Goal: Task Accomplishment & Management: Use online tool/utility

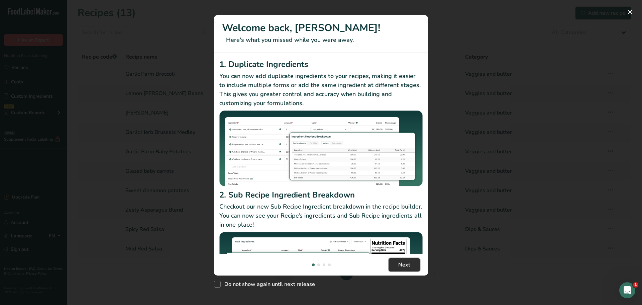
click at [410, 261] on span "Next" at bounding box center [405, 265] width 12 height 8
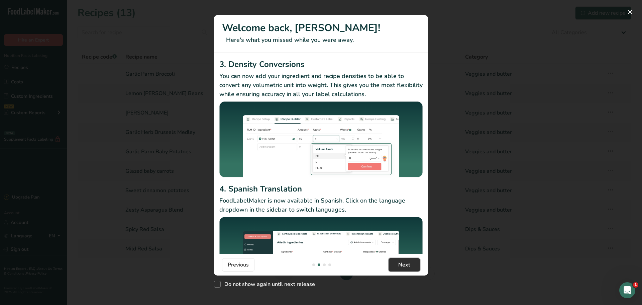
click at [410, 261] on span "Next" at bounding box center [405, 265] width 12 height 8
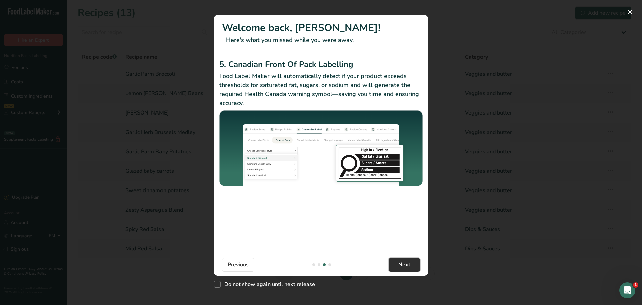
click at [410, 261] on span "Next" at bounding box center [405, 265] width 12 height 8
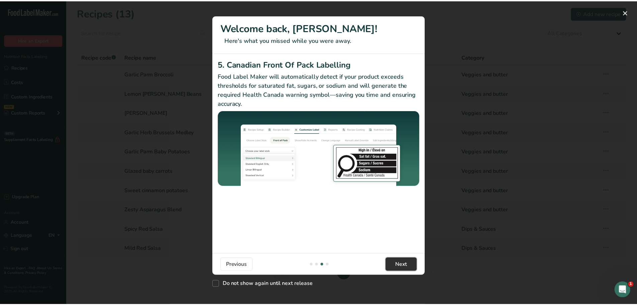
scroll to position [0, 642]
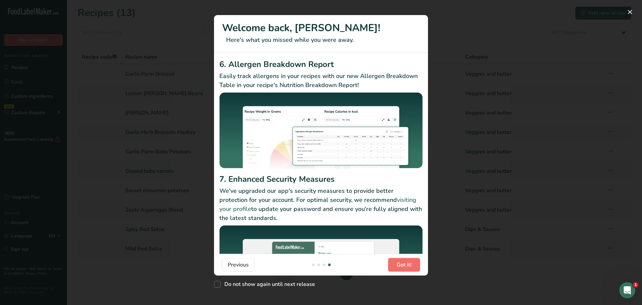
click at [410, 261] on span "Got it!" at bounding box center [404, 265] width 15 height 8
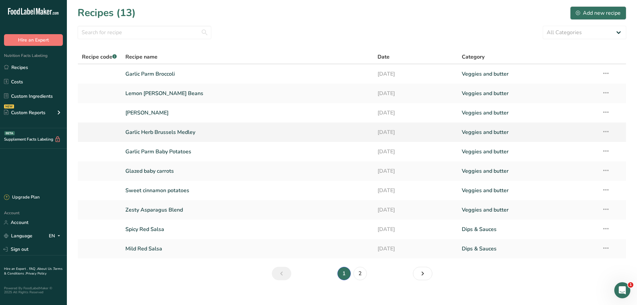
click at [155, 129] on link "Garlic Herb Brussels Medley" at bounding box center [247, 132] width 245 height 14
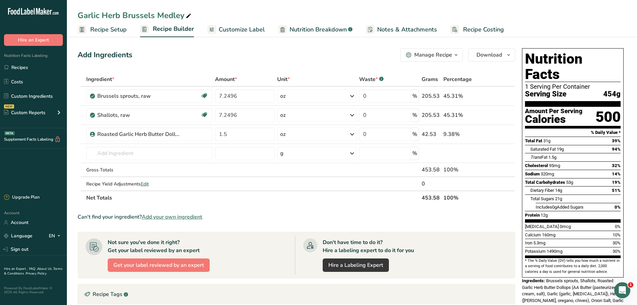
click at [189, 15] on icon at bounding box center [189, 15] width 6 height 9
type input "Garlic Herb Brussels Medley 16oz"
click at [166, 73] on th "Ingredient *" at bounding box center [149, 80] width 129 height 14
click at [105, 30] on span "Recipe Setup" at bounding box center [108, 29] width 36 height 9
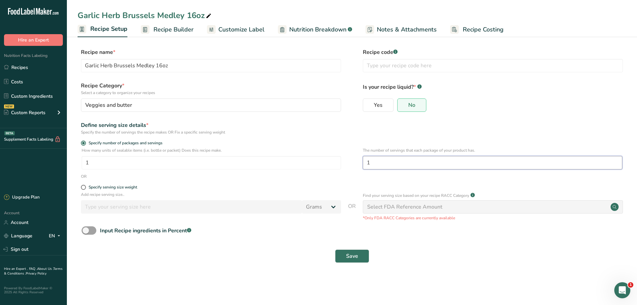
click at [385, 168] on input "1" at bounding box center [493, 162] width 260 height 13
type input "1"
type input "4"
click at [361, 253] on button "Save" at bounding box center [352, 255] width 34 height 13
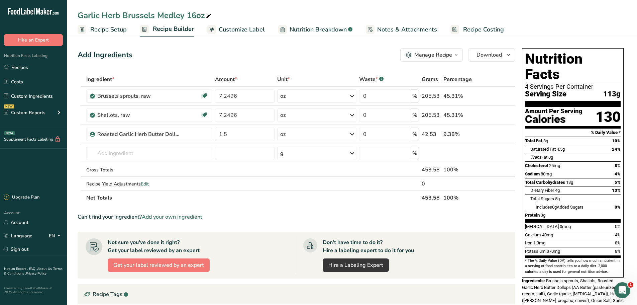
click at [237, 26] on span "Customize Label" at bounding box center [242, 29] width 46 height 9
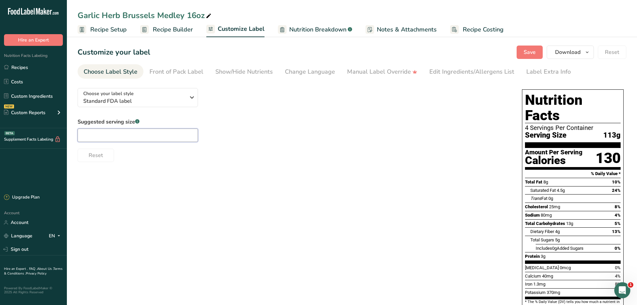
click at [140, 137] on input "text" at bounding box center [138, 134] width 120 height 13
click at [156, 137] on input "text" at bounding box center [138, 134] width 120 height 13
type input "1 cup"
click at [148, 194] on div "Choose your label style Standard FDA label USA (FDA) Standard FDA label Tabular…" at bounding box center [352, 224] width 549 height 282
click at [533, 51] on span "Save" at bounding box center [530, 52] width 12 height 8
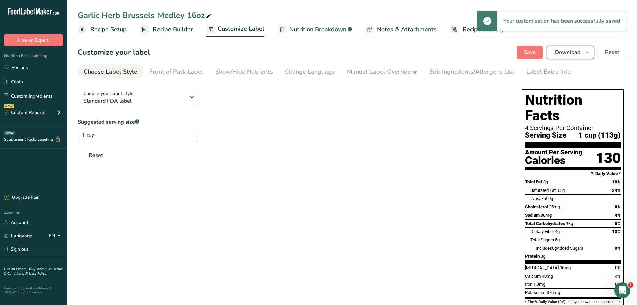
click at [590, 51] on icon "button" at bounding box center [587, 52] width 5 height 8
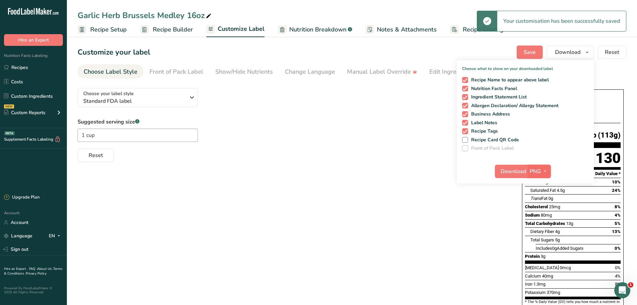
click at [544, 170] on icon "button" at bounding box center [545, 171] width 5 height 8
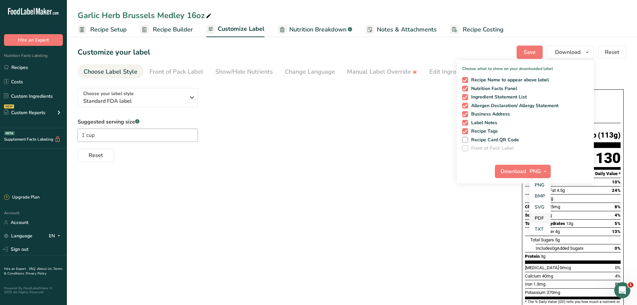
click at [540, 222] on link "PDF" at bounding box center [540, 217] width 21 height 11
click at [519, 173] on span "Download" at bounding box center [513, 171] width 25 height 8
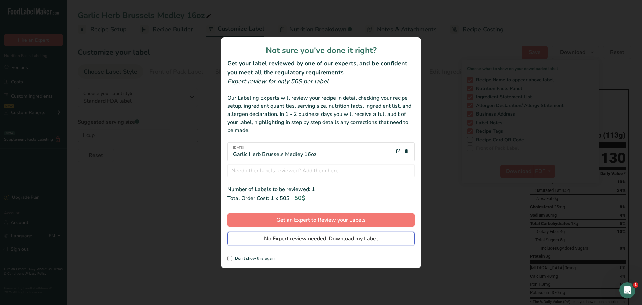
click at [313, 242] on span "No Expert review needed. Download my Label" at bounding box center [321, 239] width 114 height 8
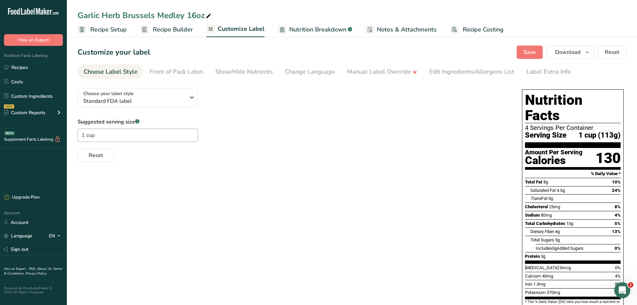
click at [110, 28] on span "Recipe Setup" at bounding box center [108, 29] width 36 height 9
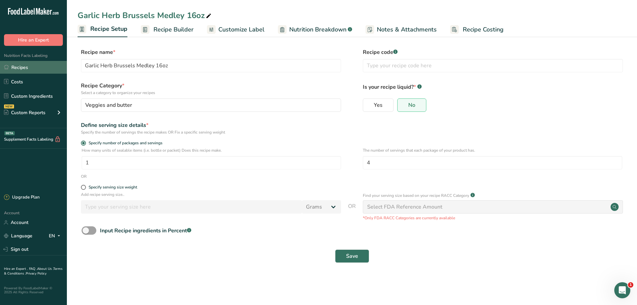
click at [38, 71] on link "Recipes" at bounding box center [33, 67] width 67 height 13
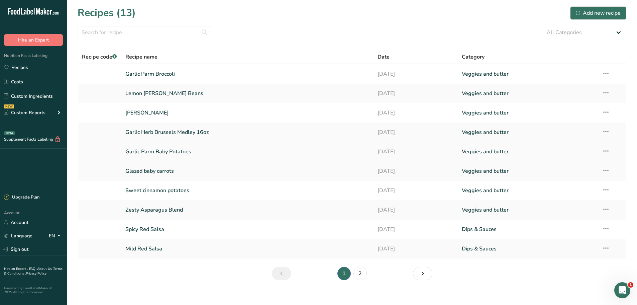
click at [167, 150] on link "Garlic Parm Baby Potatoes" at bounding box center [247, 152] width 245 height 14
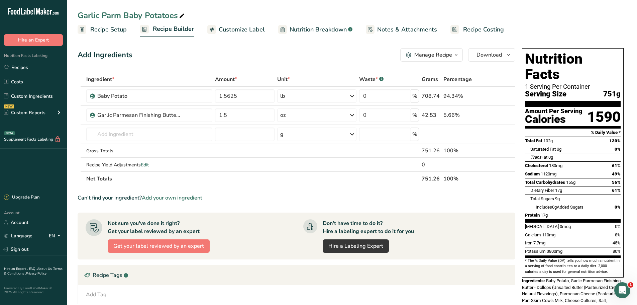
click at [180, 19] on icon at bounding box center [182, 15] width 6 height 9
type input "Garlic Parm Baby Potatoes 26.5 oz"
click at [195, 68] on div "Add Ingredients Manage Recipe Delete Recipe Duplicate Recipe Scale Recipe Save …" at bounding box center [299, 225] width 442 height 359
drag, startPoint x: 114, startPoint y: 24, endPoint x: 107, endPoint y: 27, distance: 7.5
click at [114, 24] on link "Recipe Setup" at bounding box center [102, 29] width 49 height 15
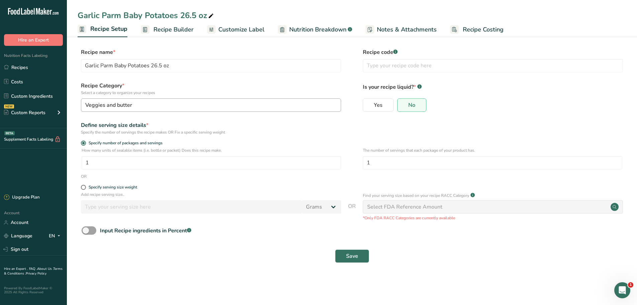
drag, startPoint x: 187, startPoint y: 112, endPoint x: 188, endPoint y: 109, distance: 3.6
click at [187, 112] on div "Recipe Category * Select a category to organize your recipes Veggies and butter…" at bounding box center [352, 99] width 549 height 34
click at [143, 162] on input "1" at bounding box center [212, 162] width 260 height 13
click at [412, 158] on input "1" at bounding box center [493, 162] width 260 height 13
type input "7"
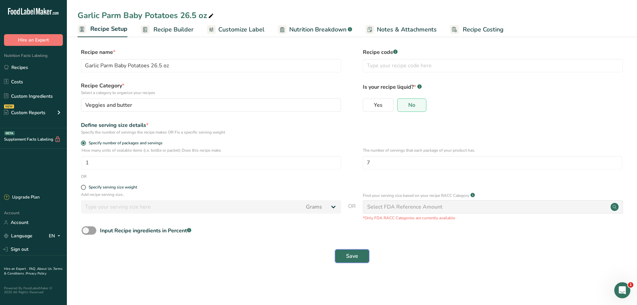
click at [365, 260] on button "Save" at bounding box center [352, 255] width 34 height 13
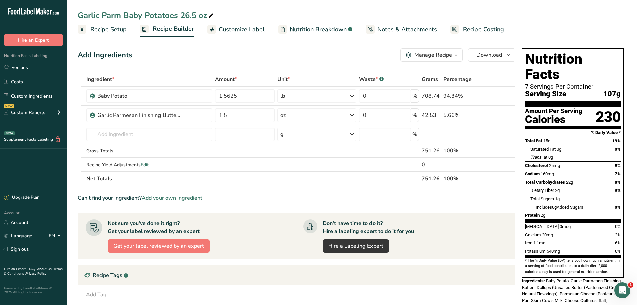
click at [233, 32] on span "Customize Label" at bounding box center [242, 29] width 46 height 9
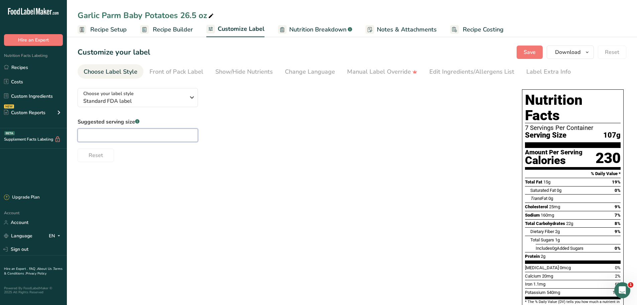
click at [151, 138] on input "text" at bounding box center [138, 134] width 120 height 13
type input "1 cup"
click at [526, 53] on span "Save" at bounding box center [530, 52] width 12 height 8
click at [589, 52] on icon "button" at bounding box center [587, 52] width 5 height 8
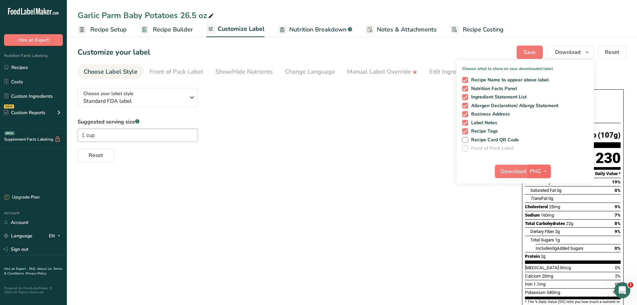
click at [546, 169] on icon "button" at bounding box center [545, 171] width 5 height 8
click at [540, 214] on link "PDF" at bounding box center [540, 217] width 21 height 11
click at [511, 171] on span "Download" at bounding box center [513, 171] width 25 height 8
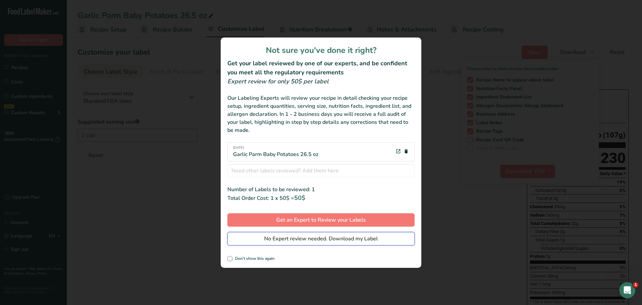
click at [294, 239] on span "No Expert review needed. Download my Label" at bounding box center [321, 239] width 114 height 8
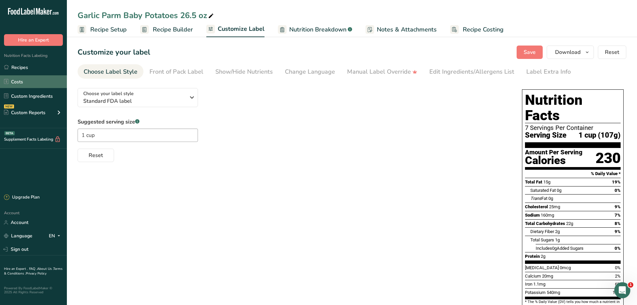
drag, startPoint x: 30, startPoint y: 69, endPoint x: 10, endPoint y: 83, distance: 24.5
click at [30, 69] on link "Recipes" at bounding box center [33, 67] width 67 height 13
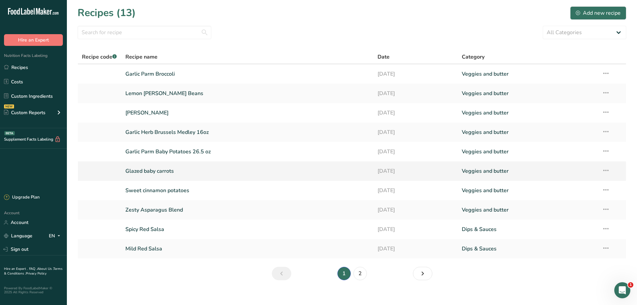
click at [155, 173] on link "Glazed baby carrots" at bounding box center [247, 171] width 245 height 14
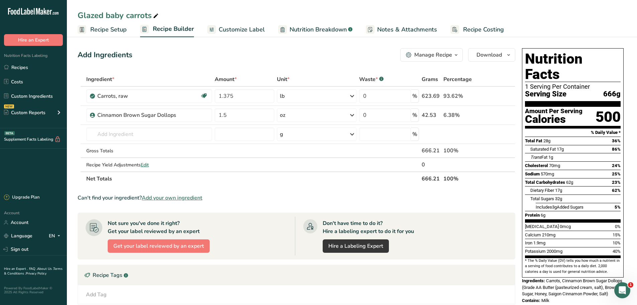
click at [158, 16] on icon at bounding box center [156, 15] width 6 height 9
type input "Glazed baby carrots 23.5 oz"
click at [207, 54] on div "Add Ingredients Manage Recipe Delete Recipe Duplicate Recipe Scale Recipe Save …" at bounding box center [297, 54] width 438 height 13
click at [112, 27] on span "Recipe Setup" at bounding box center [108, 29] width 36 height 9
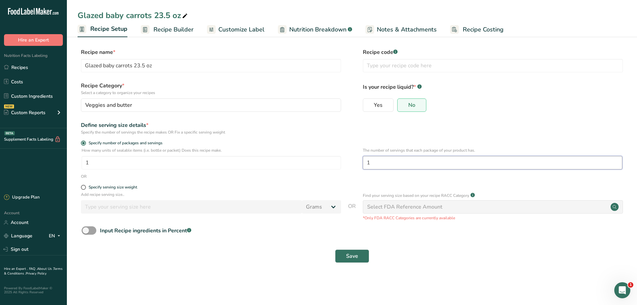
click at [426, 163] on input "1" at bounding box center [493, 162] width 260 height 13
type input "6"
click at [352, 253] on span "Save" at bounding box center [352, 256] width 12 height 8
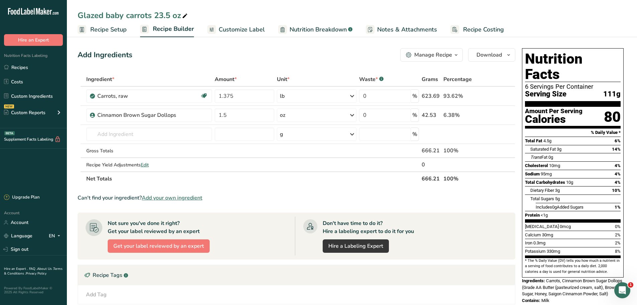
click at [228, 34] on span "Customize Label" at bounding box center [242, 29] width 46 height 9
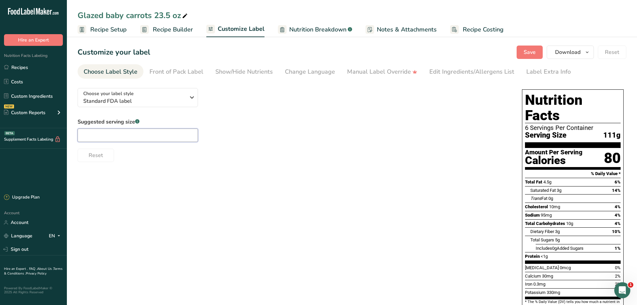
drag, startPoint x: 152, startPoint y: 139, endPoint x: 139, endPoint y: 143, distance: 13.7
click at [152, 138] on input "text" at bounding box center [138, 134] width 120 height 13
type input "1 cup"
click at [527, 56] on span "Save" at bounding box center [530, 52] width 12 height 8
click at [535, 57] on button "Save" at bounding box center [530, 52] width 26 height 13
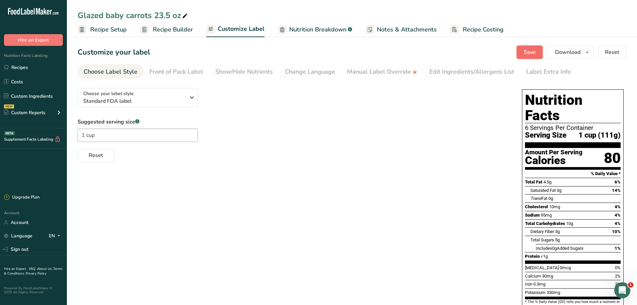
click at [525, 53] on span "Save" at bounding box center [530, 52] width 12 height 8
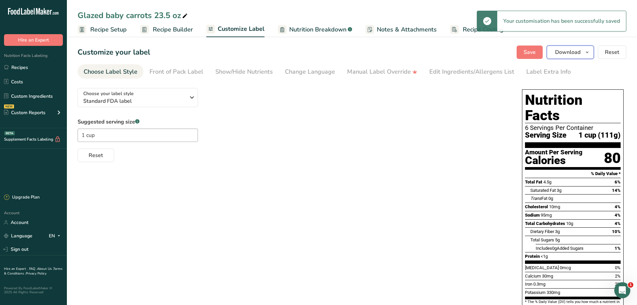
click at [586, 56] on icon "button" at bounding box center [587, 52] width 5 height 8
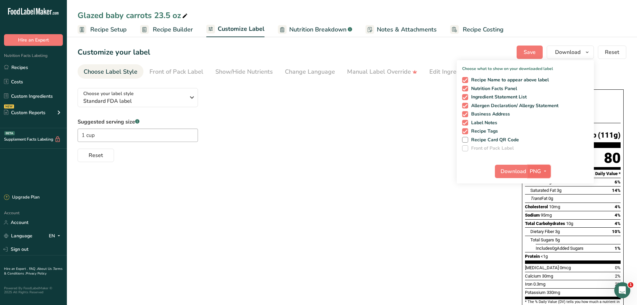
click at [546, 170] on icon "button" at bounding box center [545, 171] width 5 height 8
click at [543, 219] on link "PDF" at bounding box center [540, 217] width 21 height 11
click at [515, 169] on span "Download" at bounding box center [513, 171] width 25 height 8
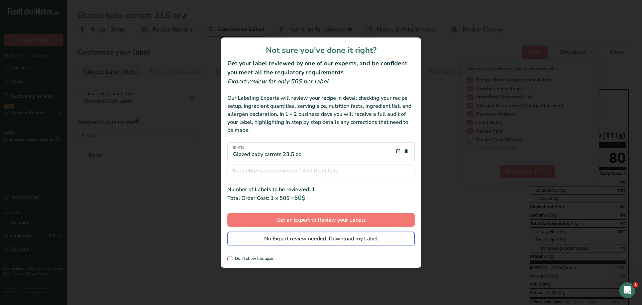
click at [272, 234] on button "No Expert review needed. Download my Label" at bounding box center [321, 238] width 187 height 13
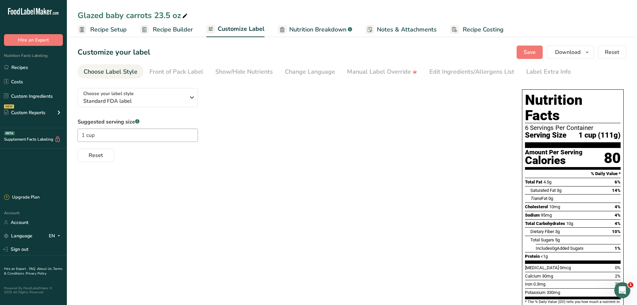
click at [322, 169] on div "Choose your label style Standard FDA label USA (FDA) Standard FDA label Tabular…" at bounding box center [352, 217] width 549 height 269
click at [44, 69] on link "Recipes" at bounding box center [33, 67] width 67 height 13
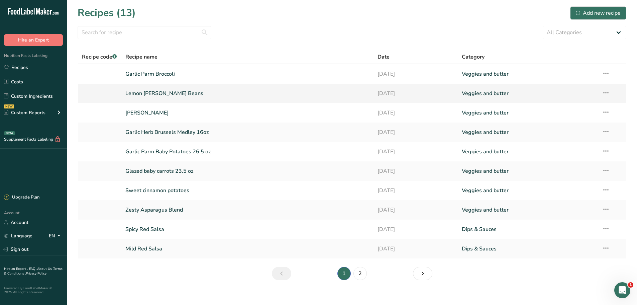
click at [154, 94] on link "Lemon [PERSON_NAME] Beans" at bounding box center [247, 93] width 245 height 14
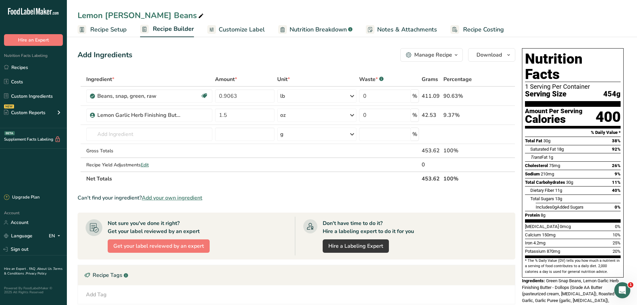
click at [197, 16] on span at bounding box center [201, 16] width 8 height 8
type input "Lemon [PERSON_NAME] Beans 16 oz"
click at [121, 28] on span "Recipe Setup" at bounding box center [108, 29] width 36 height 9
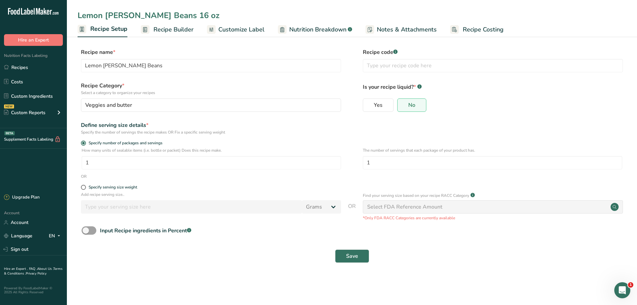
type input "Lemon [PERSON_NAME] Beans 16 oz"
drag, startPoint x: 380, startPoint y: 161, endPoint x: 380, endPoint y: 167, distance: 5.7
click at [380, 161] on input "1" at bounding box center [493, 162] width 260 height 13
type input "4"
click at [366, 257] on button "Save" at bounding box center [352, 255] width 34 height 13
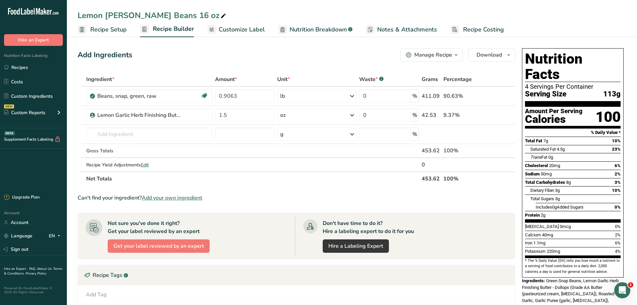
click at [246, 30] on span "Customize Label" at bounding box center [242, 29] width 46 height 9
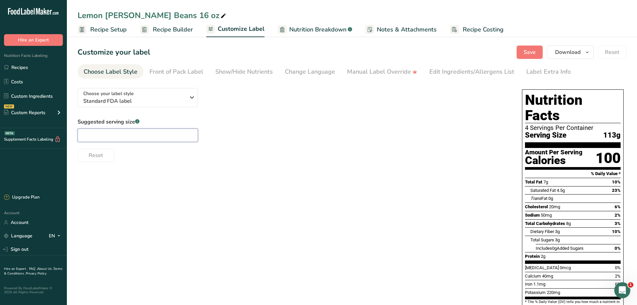
click at [114, 137] on input "text" at bounding box center [138, 134] width 120 height 13
type input "1 cup"
click at [528, 50] on span "Save" at bounding box center [530, 52] width 12 height 8
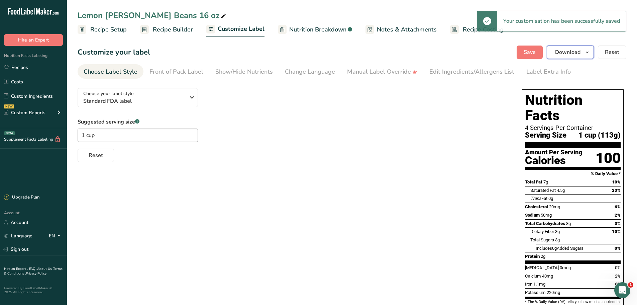
click at [589, 53] on icon "button" at bounding box center [587, 52] width 5 height 8
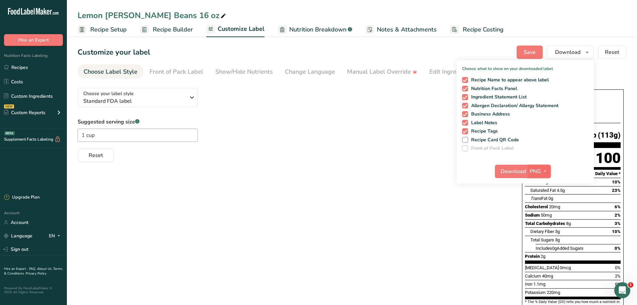
click at [543, 172] on icon "button" at bounding box center [545, 171] width 5 height 8
click at [545, 219] on link "PDF" at bounding box center [540, 217] width 21 height 11
click at [519, 172] on span "Download" at bounding box center [513, 171] width 25 height 8
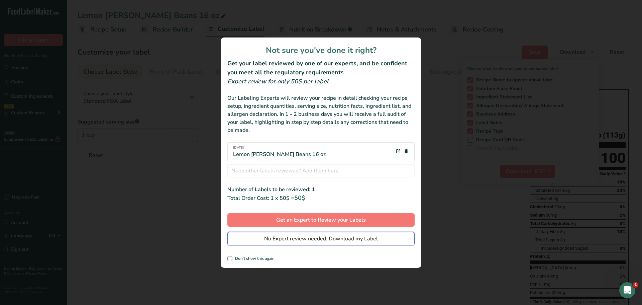
click at [294, 237] on span "No Expert review needed. Download my Label" at bounding box center [321, 239] width 114 height 8
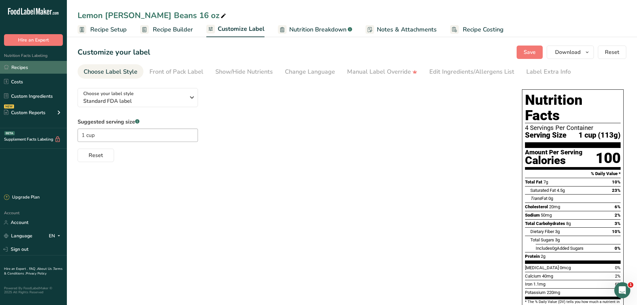
click at [26, 70] on link "Recipes" at bounding box center [33, 67] width 67 height 13
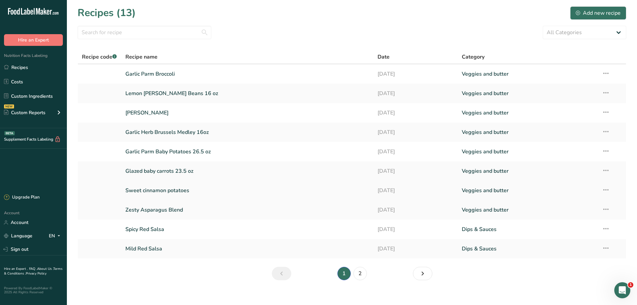
click at [165, 191] on link "Sweet cinnamon potatoes" at bounding box center [247, 190] width 245 height 14
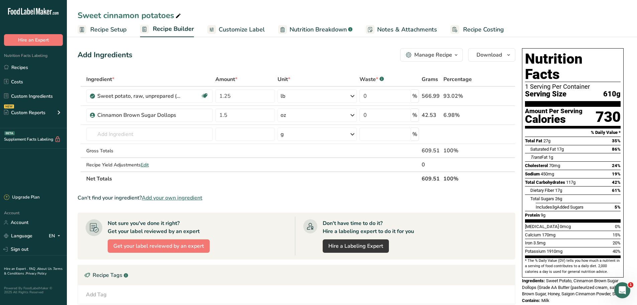
click at [177, 18] on icon at bounding box center [178, 15] width 6 height 9
type input "Sweet cinnamon potatoes 21.5oz"
click at [201, 62] on div "Add Ingredients Manage Recipe Delete Recipe Duplicate Recipe Scale Recipe Save …" at bounding box center [299, 225] width 442 height 359
click at [218, 49] on div "Add Ingredients Manage Recipe Delete Recipe Duplicate Recipe Scale Recipe Save …" at bounding box center [297, 54] width 438 height 13
click at [111, 34] on span "Recipe Setup" at bounding box center [108, 29] width 36 height 9
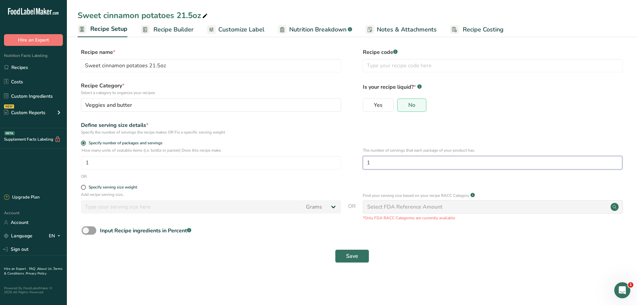
click at [393, 168] on input "1" at bounding box center [493, 162] width 260 height 13
type input "6"
click at [365, 252] on button "Save" at bounding box center [352, 255] width 34 height 13
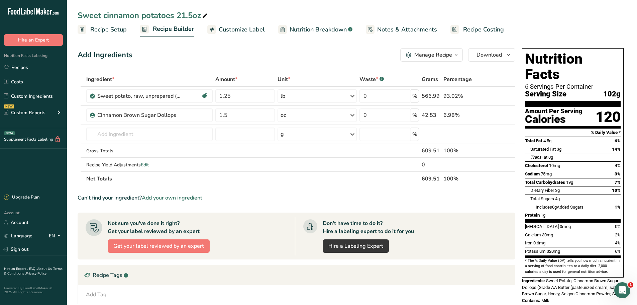
click at [243, 30] on span "Customize Label" at bounding box center [242, 29] width 46 height 9
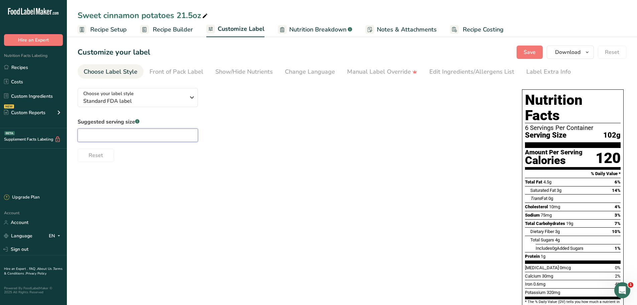
click at [114, 134] on input "text" at bounding box center [138, 134] width 120 height 13
type input "1 cup"
click at [215, 188] on div "Choose your label style Standard FDA label USA (FDA) Standard FDA label Tabular…" at bounding box center [352, 217] width 549 height 269
click at [529, 51] on span "Save" at bounding box center [530, 52] width 12 height 8
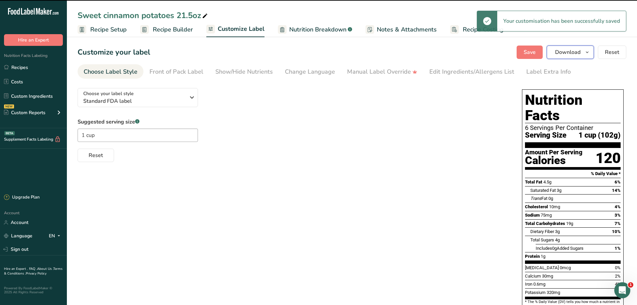
click at [592, 56] on button "Download" at bounding box center [570, 52] width 47 height 13
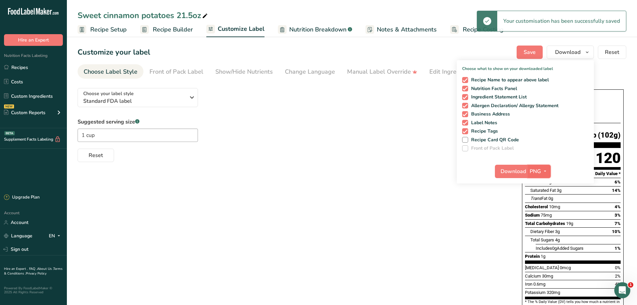
drag, startPoint x: 546, startPoint y: 170, endPoint x: 543, endPoint y: 177, distance: 7.3
click at [546, 170] on icon "button" at bounding box center [545, 171] width 5 height 8
click at [538, 219] on link "PDF" at bounding box center [540, 217] width 21 height 11
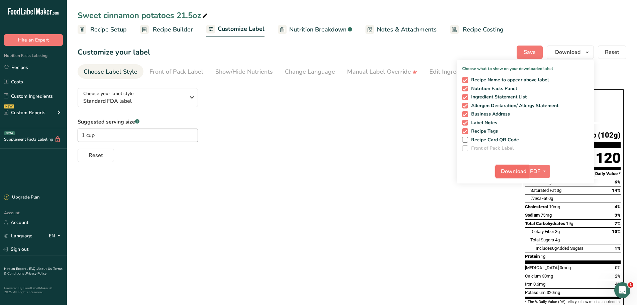
click at [516, 169] on span "Download" at bounding box center [513, 171] width 25 height 8
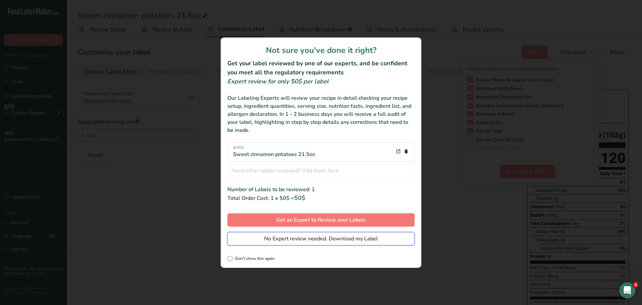
click at [304, 240] on span "No Expert review needed. Download my Label" at bounding box center [321, 239] width 114 height 8
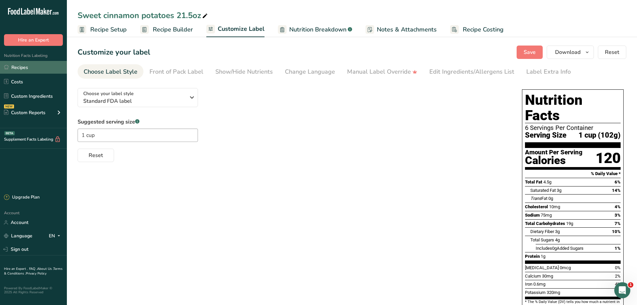
click at [34, 71] on link "Recipes" at bounding box center [33, 67] width 67 height 13
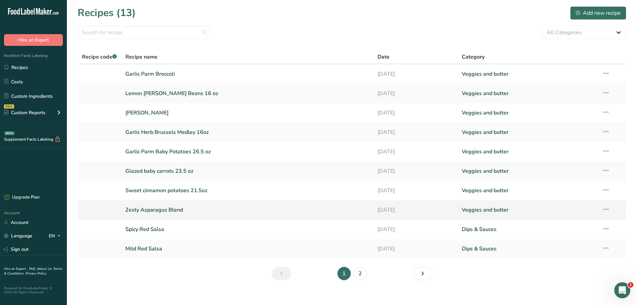
click at [156, 212] on link "Zesty Asparagus Blend" at bounding box center [247, 210] width 245 height 14
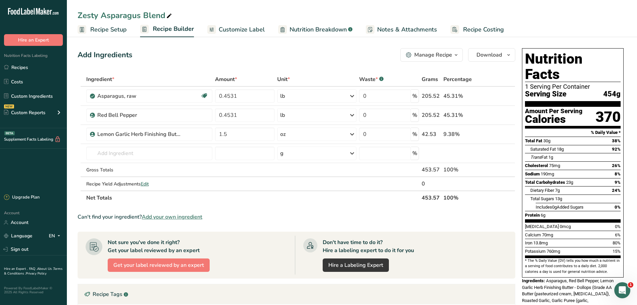
click at [170, 17] on icon at bounding box center [169, 15] width 6 height 9
type input "Zesty Asparagus Blend 16oz"
click at [203, 46] on div "Add Ingredients Manage Recipe Delete Recipe Duplicate Recipe Scale Recipe Save …" at bounding box center [299, 235] width 442 height 378
click at [99, 29] on span "Recipe Setup" at bounding box center [108, 29] width 36 height 9
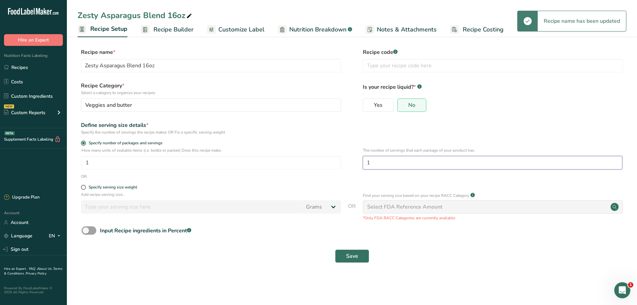
click at [439, 164] on input "1" at bounding box center [493, 162] width 260 height 13
type input "4"
click at [335, 249] on button "Save" at bounding box center [352, 255] width 34 height 13
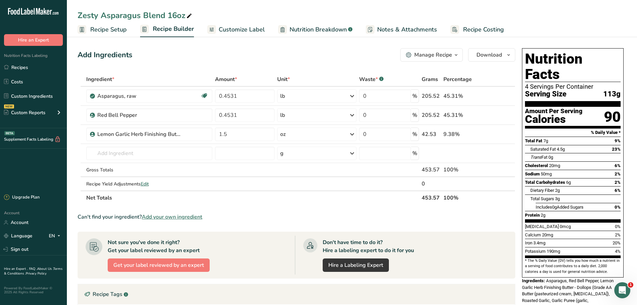
click at [238, 31] on span "Customize Label" at bounding box center [242, 29] width 46 height 9
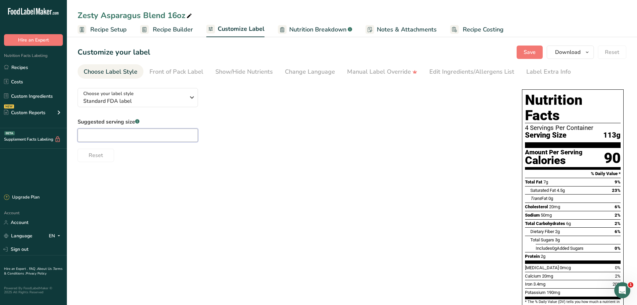
click at [115, 134] on input "text" at bounding box center [138, 134] width 120 height 13
type input "1 cup"
click at [533, 53] on span "Save" at bounding box center [530, 52] width 12 height 8
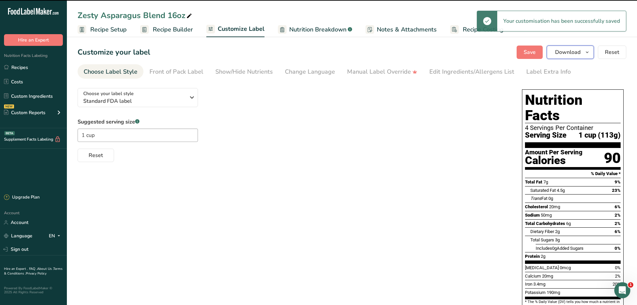
click at [590, 49] on icon "button" at bounding box center [587, 52] width 5 height 8
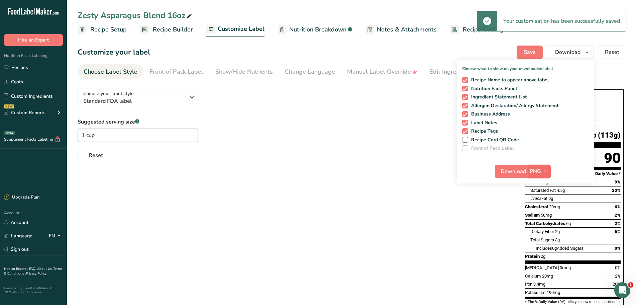
click at [547, 169] on icon "button" at bounding box center [545, 171] width 5 height 8
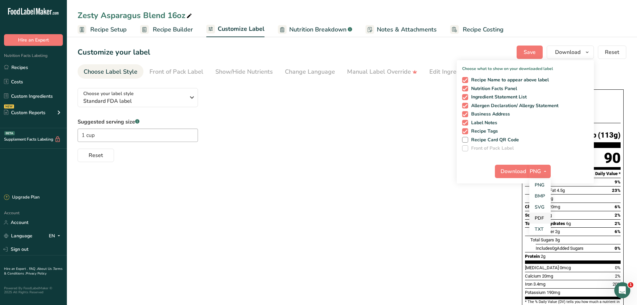
click at [544, 216] on link "PDF" at bounding box center [540, 217] width 21 height 11
click at [514, 173] on span "Download" at bounding box center [513, 171] width 25 height 8
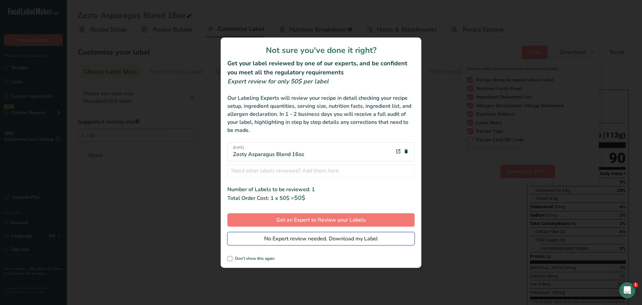
click at [245, 235] on button "No Expert review needed. Download my Label" at bounding box center [321, 238] width 187 height 13
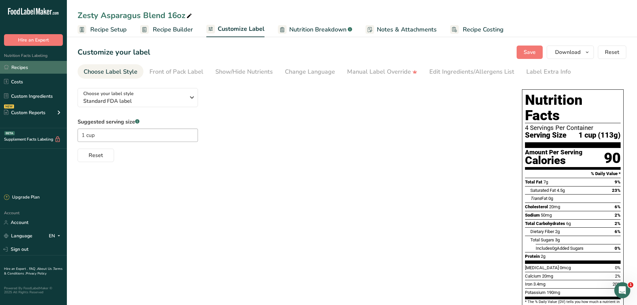
click at [34, 69] on link "Recipes" at bounding box center [33, 67] width 67 height 13
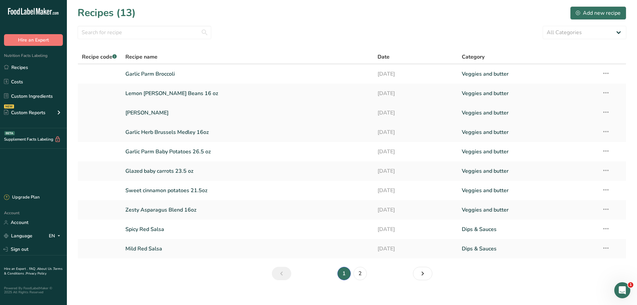
click at [147, 111] on link "[PERSON_NAME]" at bounding box center [247, 113] width 245 height 14
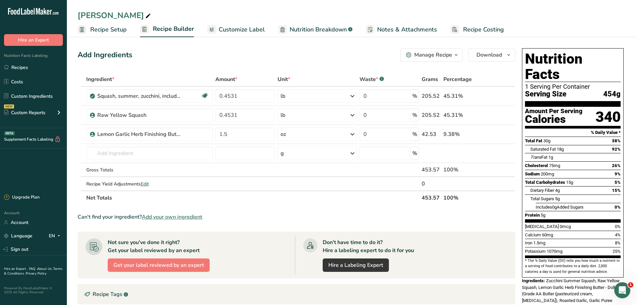
click at [151, 15] on icon at bounding box center [148, 15] width 6 height 9
type input "Zesty Squash Sauté 16 oz"
click at [103, 31] on span "Recipe Setup" at bounding box center [108, 29] width 36 height 9
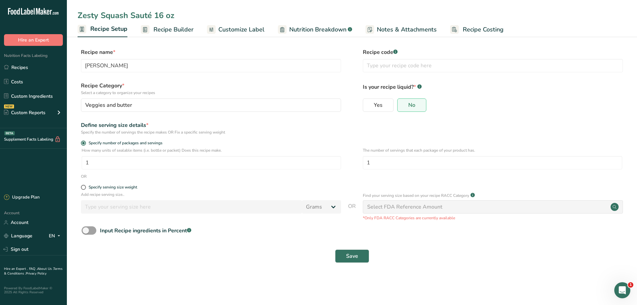
type input "Zesty Squash Sauté 16 oz"
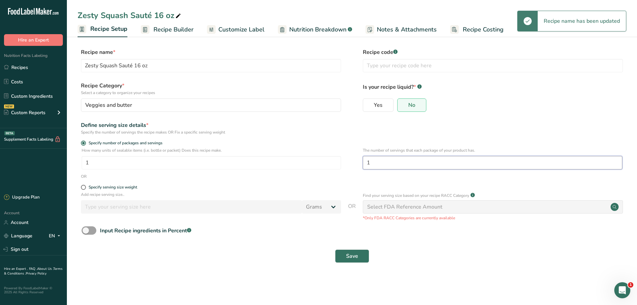
click at [388, 162] on input "1" at bounding box center [493, 162] width 260 height 13
type input "4"
click at [335, 249] on button "Save" at bounding box center [352, 255] width 34 height 13
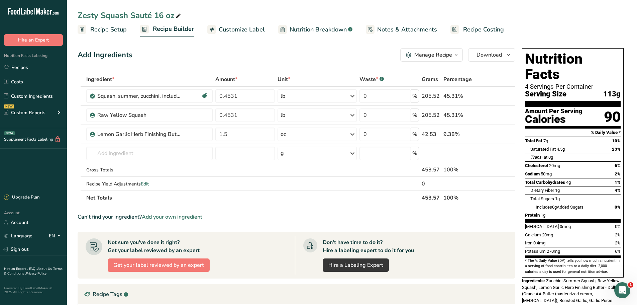
click at [225, 30] on span "Customize Label" at bounding box center [242, 29] width 46 height 9
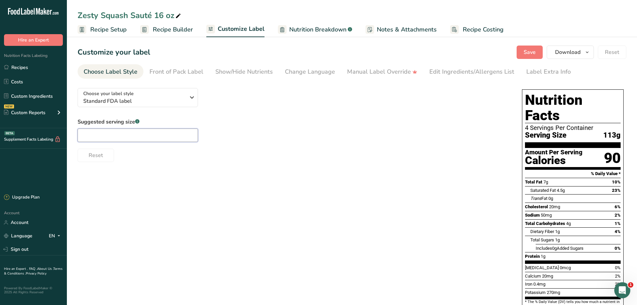
click at [148, 132] on input "text" at bounding box center [138, 134] width 120 height 13
type input "1 cup"
click at [534, 54] on span "Save" at bounding box center [530, 52] width 12 height 8
click at [590, 51] on icon "button" at bounding box center [587, 52] width 5 height 8
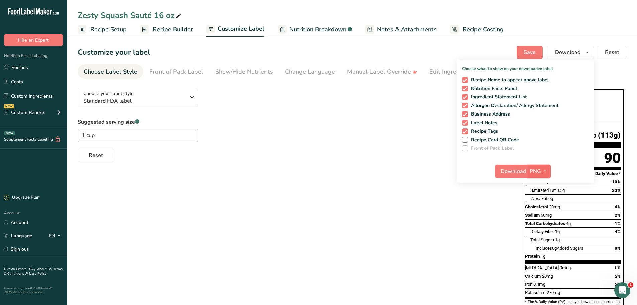
click at [544, 170] on icon "button" at bounding box center [545, 171] width 5 height 8
click at [542, 218] on link "PDF" at bounding box center [540, 217] width 21 height 11
click at [519, 171] on span "Download" at bounding box center [513, 171] width 25 height 8
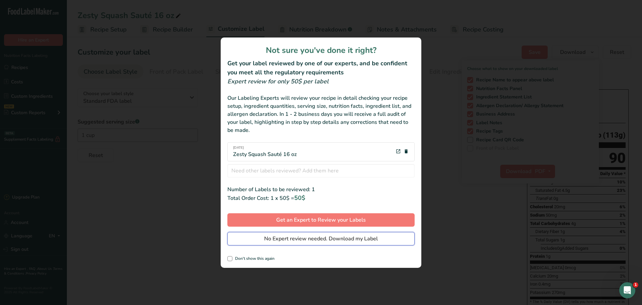
click at [340, 238] on span "No Expert review needed. Download my Label" at bounding box center [321, 239] width 114 height 8
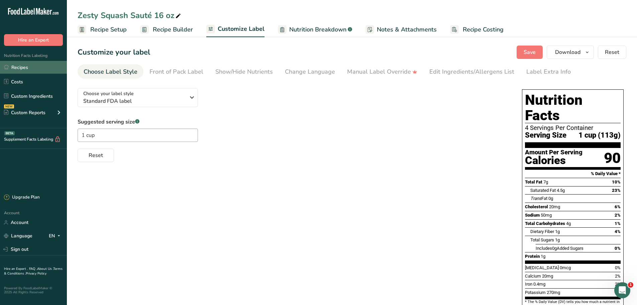
click at [24, 72] on link "Recipes" at bounding box center [33, 67] width 67 height 13
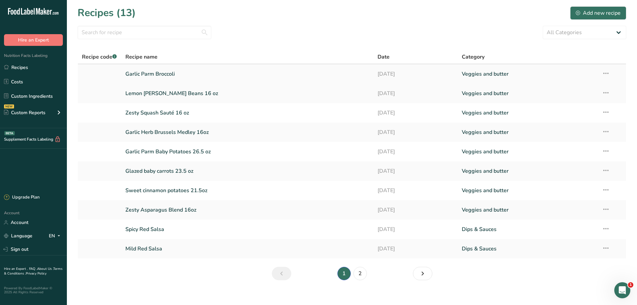
click at [149, 73] on link "Garlic Parm Broccoli" at bounding box center [247, 74] width 245 height 14
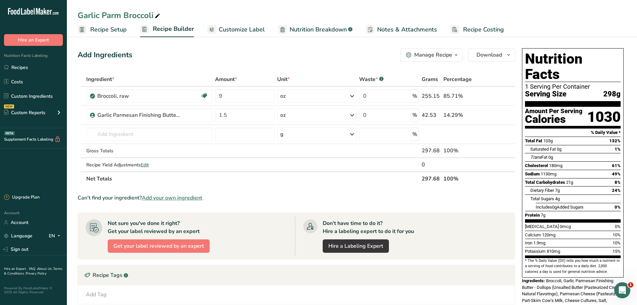
click at [93, 31] on span "Recipe Setup" at bounding box center [108, 29] width 36 height 9
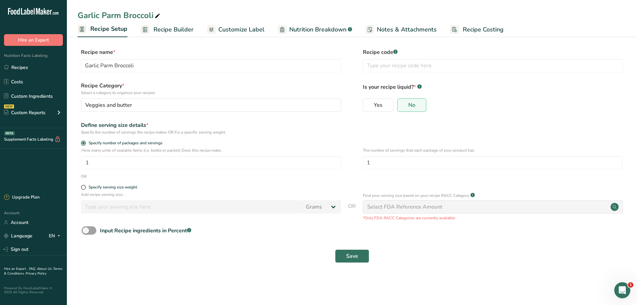
click at [167, 30] on span "Recipe Builder" at bounding box center [174, 29] width 40 height 9
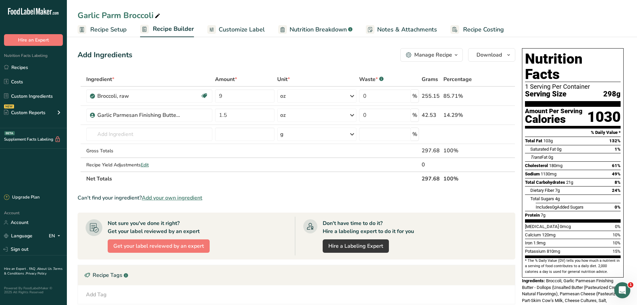
click at [160, 15] on icon at bounding box center [158, 15] width 6 height 9
type input "Garlic Parm Broccoli 10.5oz"
click at [104, 32] on span "Recipe Setup" at bounding box center [108, 29] width 36 height 9
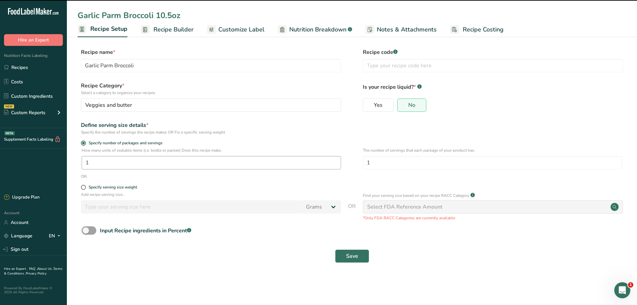
type input "Garlic Parm Broccoli 10.5oz"
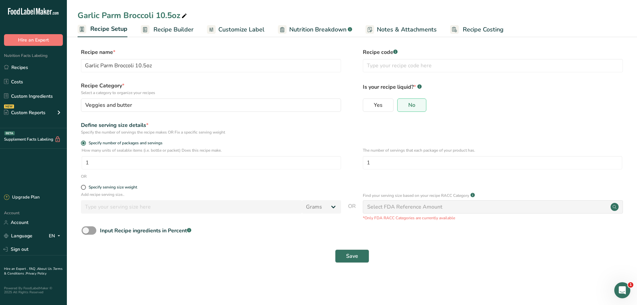
click at [175, 29] on span "Recipe Builder" at bounding box center [174, 29] width 40 height 9
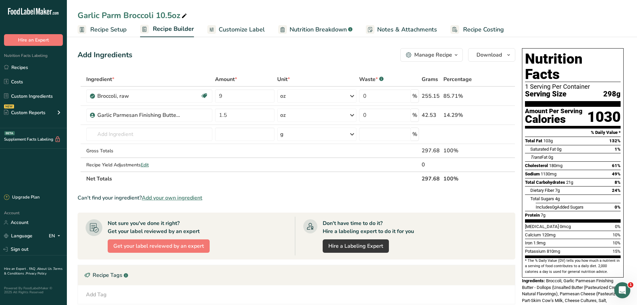
click at [103, 30] on span "Recipe Setup" at bounding box center [108, 29] width 36 height 9
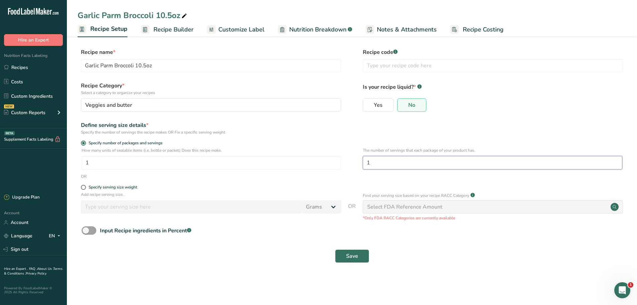
click at [394, 169] on input "1" at bounding box center [493, 162] width 260 height 13
type input "2.5"
click at [357, 255] on span "Save" at bounding box center [352, 256] width 12 height 8
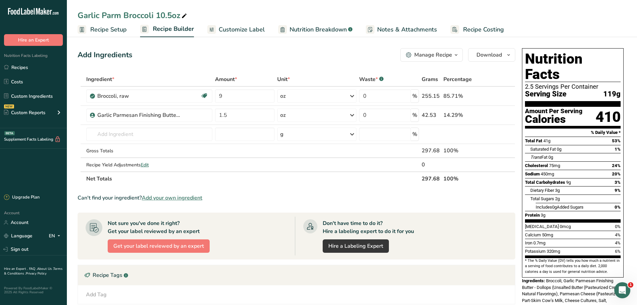
click at [233, 30] on span "Customize Label" at bounding box center [242, 29] width 46 height 9
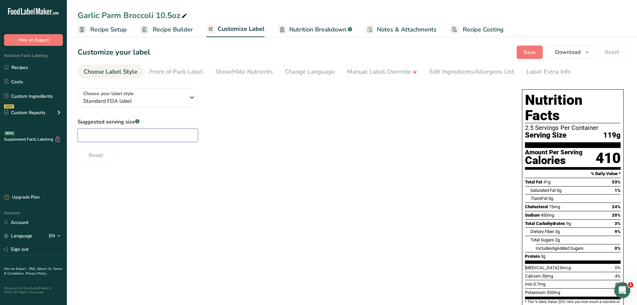
drag, startPoint x: 147, startPoint y: 131, endPoint x: 149, endPoint y: 137, distance: 5.8
click at [147, 132] on input "text" at bounding box center [138, 134] width 120 height 13
type input "3/4 cup"
click at [533, 48] on button "Save" at bounding box center [530, 52] width 26 height 13
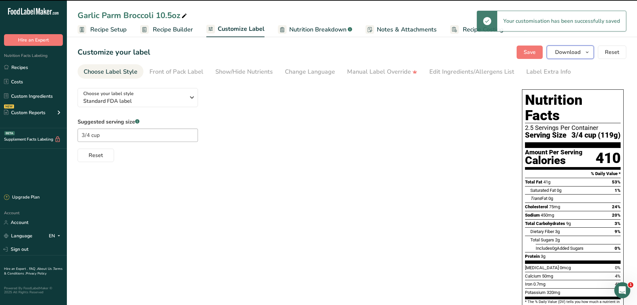
click at [590, 50] on icon "button" at bounding box center [587, 52] width 5 height 8
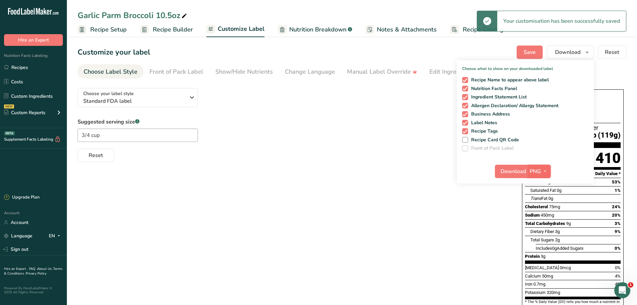
click at [549, 171] on span "button" at bounding box center [545, 171] width 8 height 8
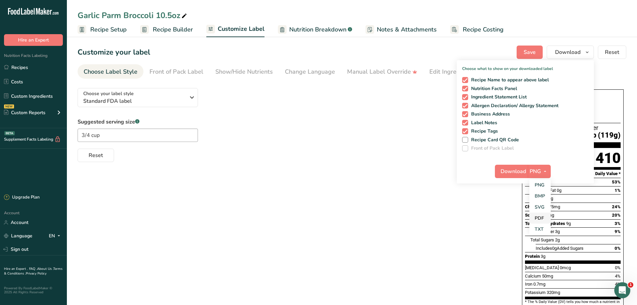
click at [541, 216] on link "PDF" at bounding box center [540, 217] width 21 height 11
click at [515, 167] on span "Download" at bounding box center [513, 171] width 25 height 8
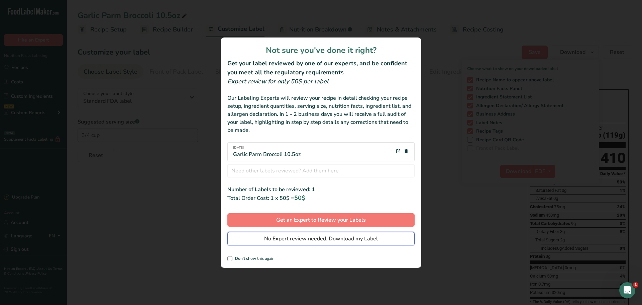
click at [288, 239] on span "No Expert review needed. Download my Label" at bounding box center [321, 239] width 114 height 8
